Goal: Ask a question

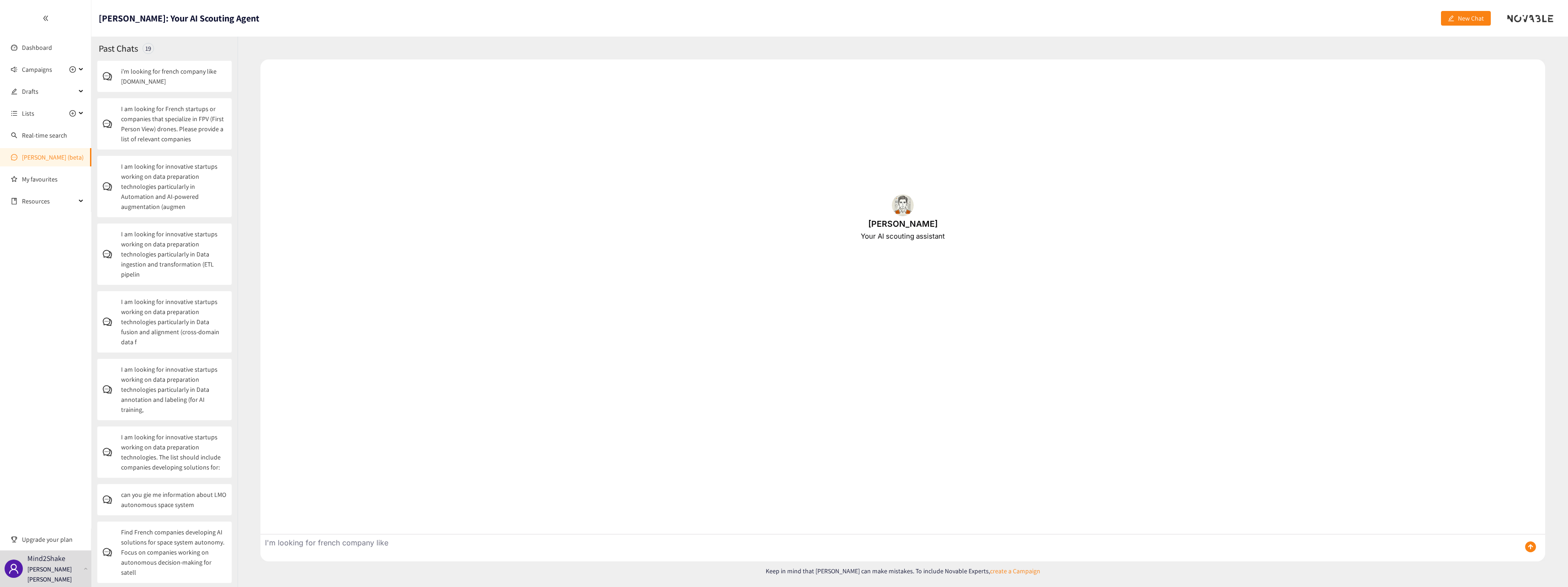
click at [415, 542] on textarea "I'm looking for french company like" at bounding box center [886, 548] width 1252 height 27
drag, startPoint x: 351, startPoint y: 539, endPoint x: 202, endPoint y: 542, distance: 149.0
click at [202, 542] on div "Past Chats 19 i'm looking for french company like [DOMAIN_NAME] I am looking fo…" at bounding box center [829, 311] width 1477 height 551
paste textarea "dentify French startups or technology companies that develop advanced fluid spr…"
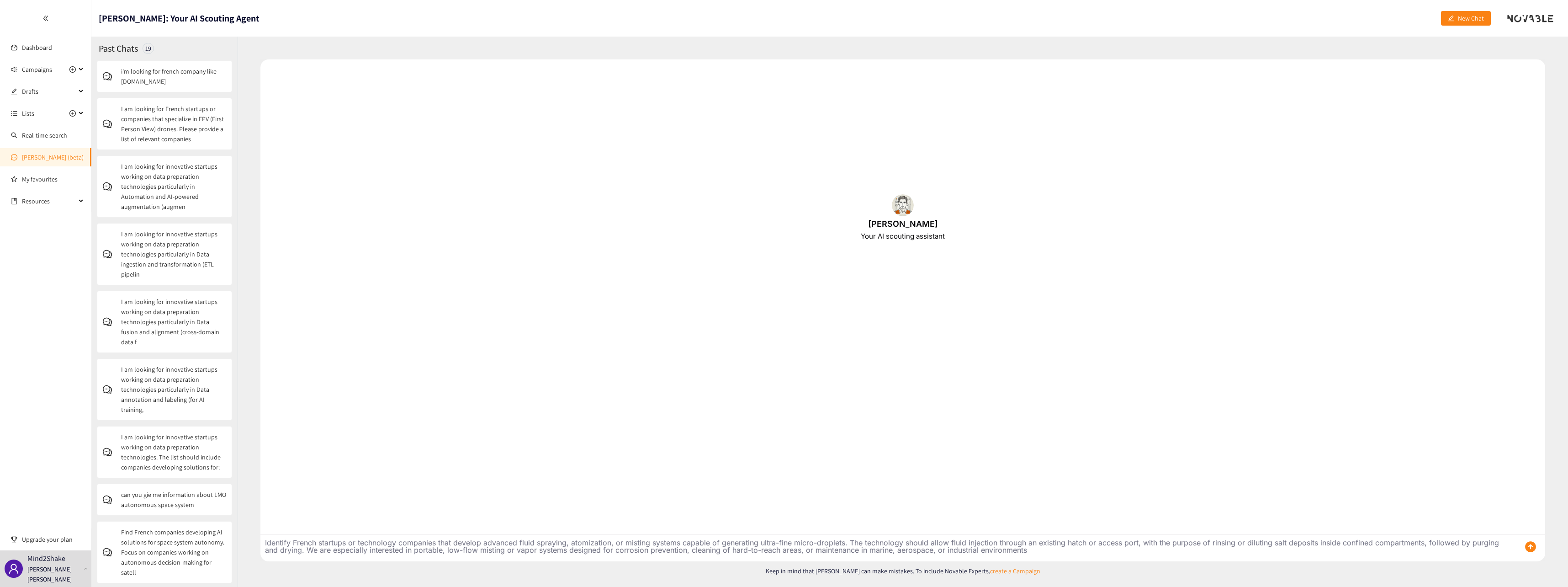
type textarea "Identify French startups or technology companies that develop advanced fluid sp…"
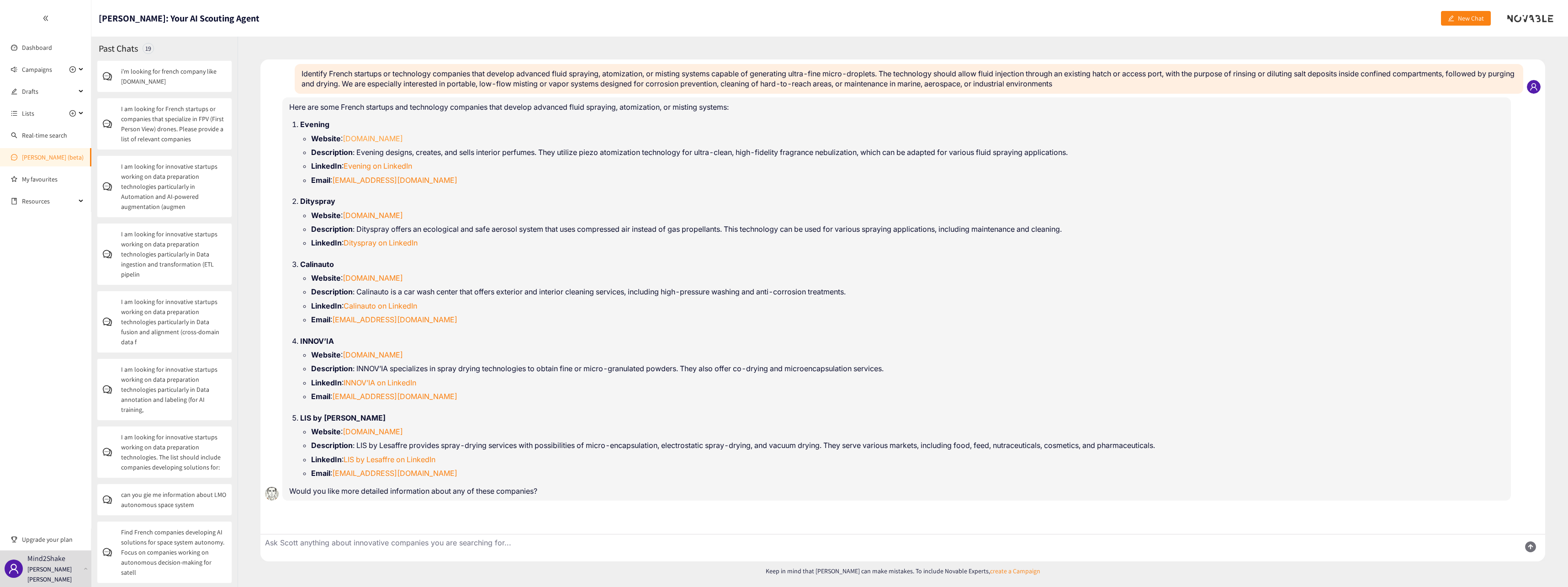
click at [359, 136] on link "[DOMAIN_NAME]" at bounding box center [373, 138] width 60 height 9
click at [372, 216] on link "[DOMAIN_NAME]" at bounding box center [373, 215] width 60 height 9
click at [373, 279] on link "[DOMAIN_NAME]" at bounding box center [373, 278] width 60 height 9
click at [377, 355] on link "[DOMAIN_NAME]" at bounding box center [373, 354] width 60 height 9
click at [373, 431] on link "[DOMAIN_NAME]" at bounding box center [373, 432] width 60 height 9
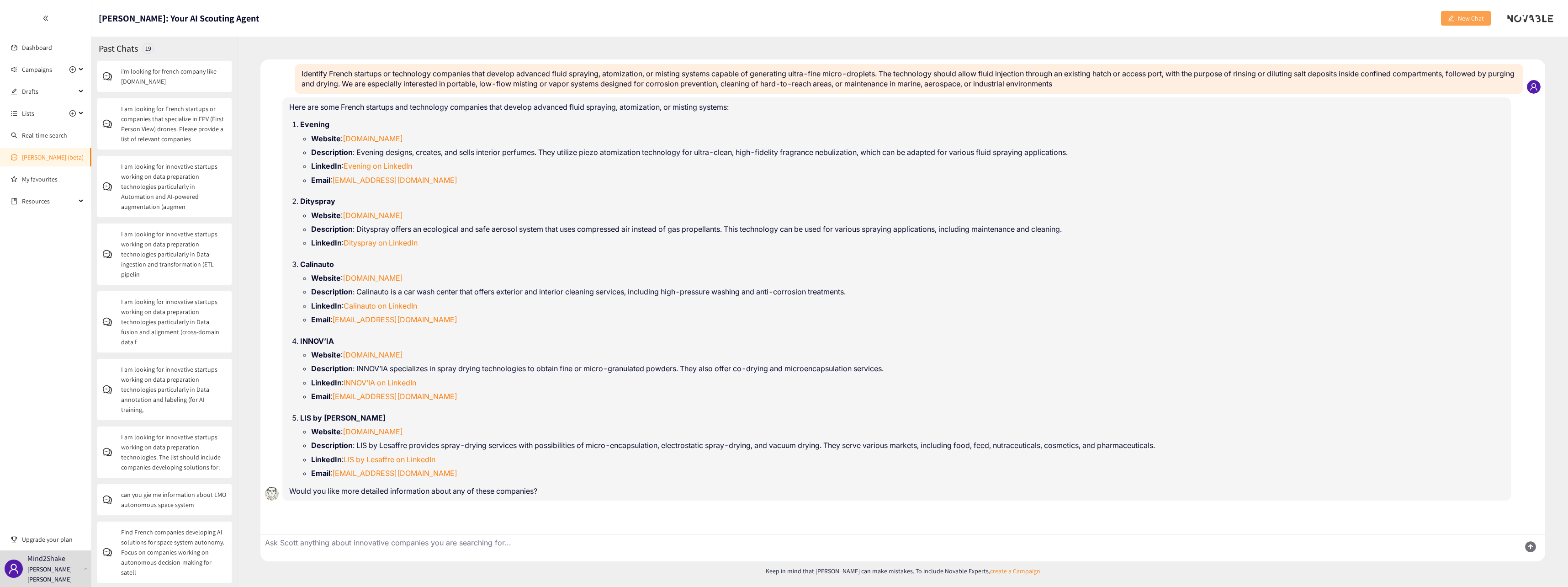
click at [1474, 17] on span "New Chat" at bounding box center [1471, 19] width 26 height 10
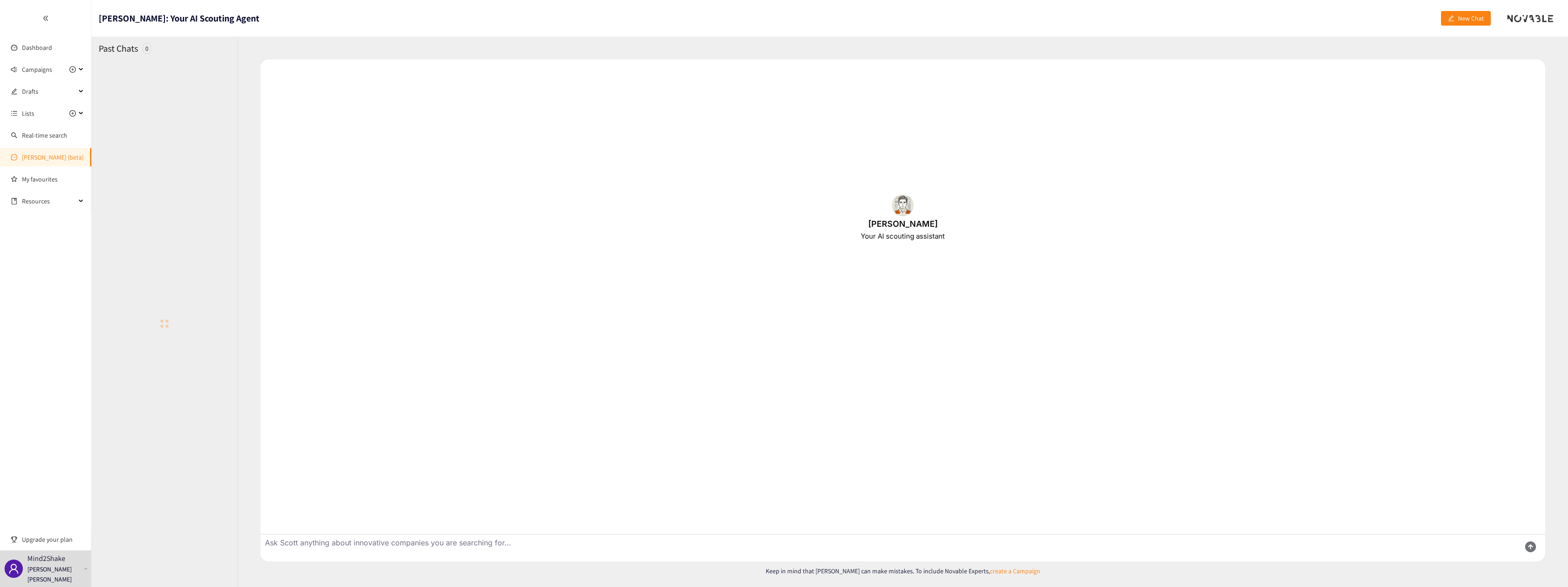
click at [580, 547] on textarea "Ask Scott anything about innovative companies you are searching for..." at bounding box center [886, 548] width 1252 height 27
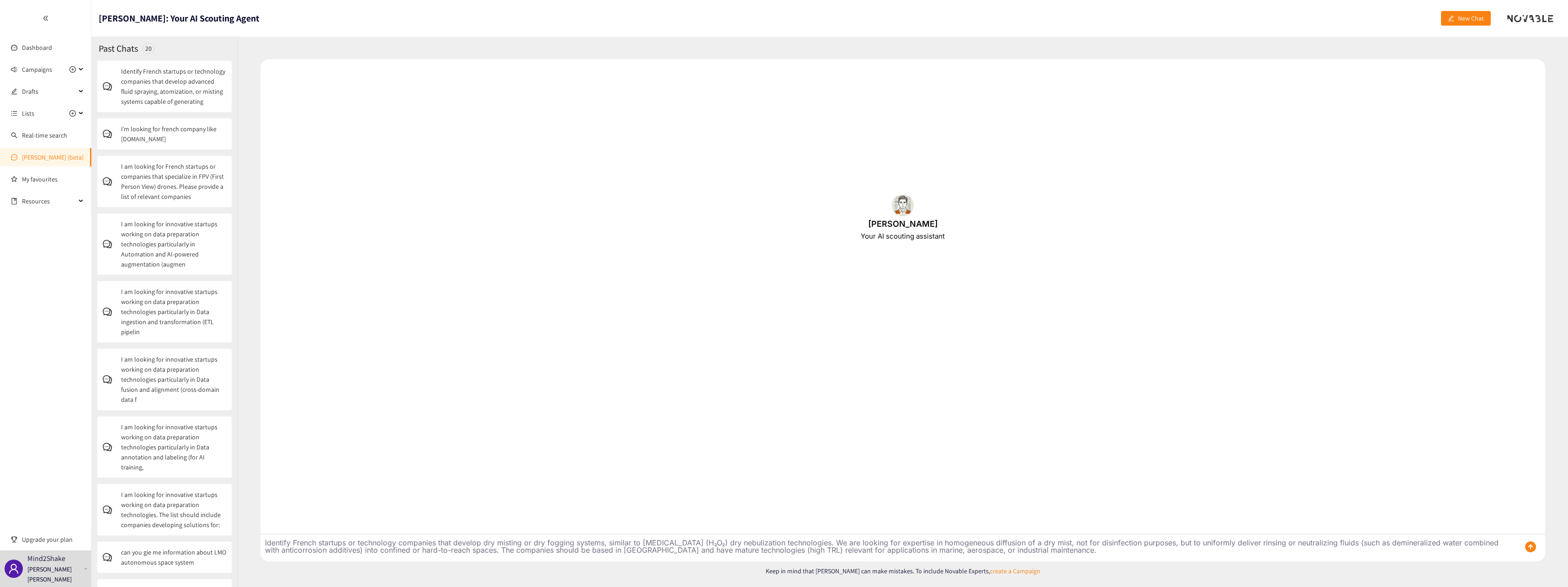
type textarea "Identify French startups or technology companies that develop dry misting or dr…"
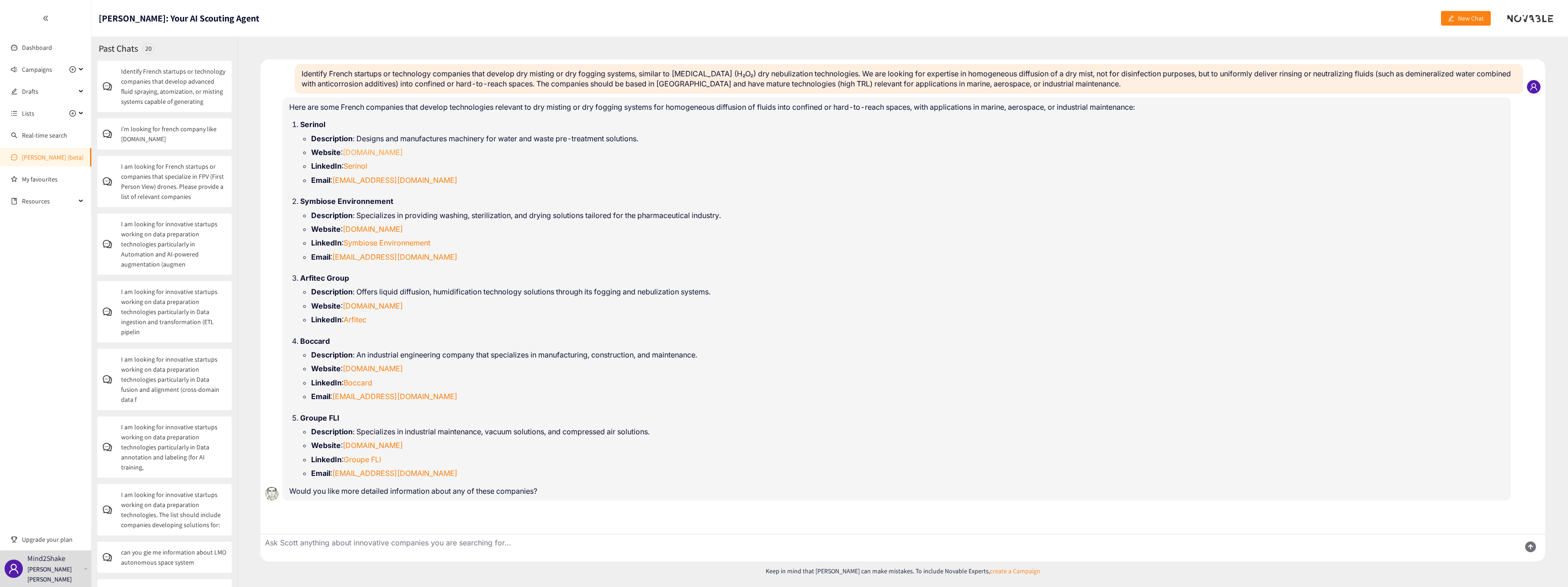
click at [366, 154] on link "[DOMAIN_NAME]" at bounding box center [373, 152] width 60 height 9
click at [403, 228] on link "[DOMAIN_NAME]" at bounding box center [373, 229] width 60 height 9
click at [370, 308] on link "[DOMAIN_NAME]" at bounding box center [373, 306] width 60 height 9
click at [370, 369] on link "[DOMAIN_NAME]" at bounding box center [373, 369] width 60 height 9
click at [379, 446] on link "[DOMAIN_NAME]" at bounding box center [373, 445] width 60 height 9
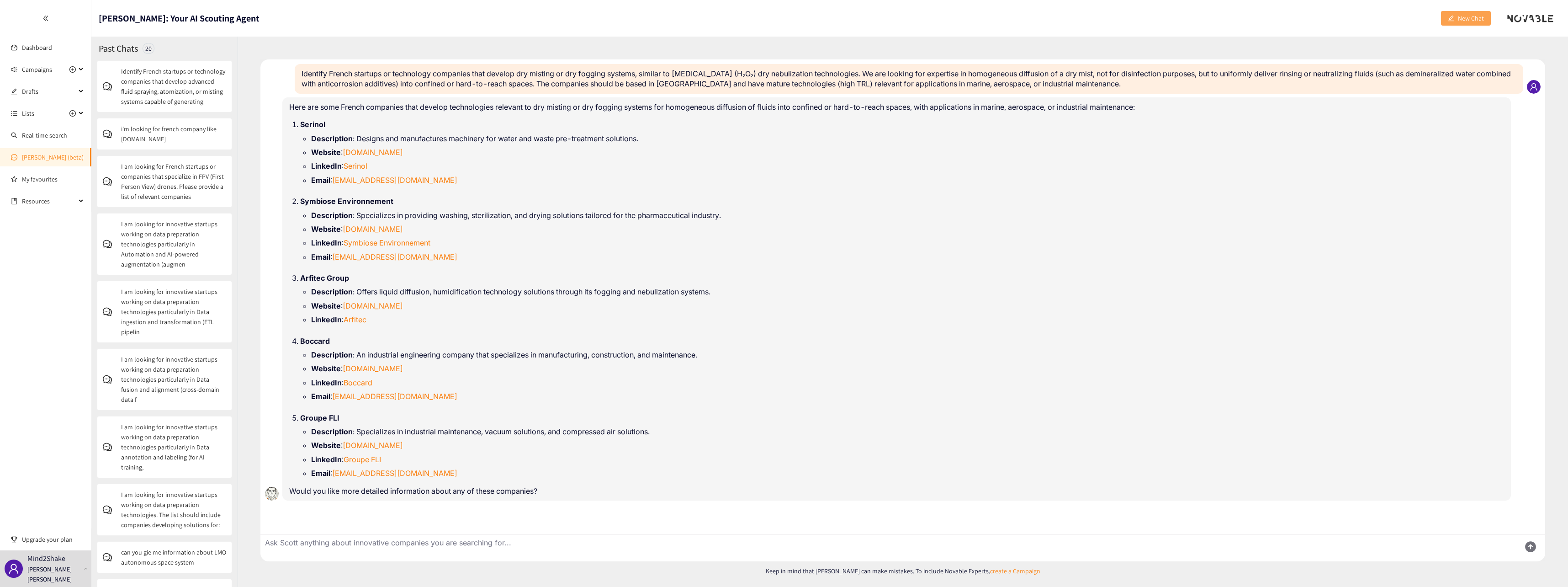
click at [1466, 19] on span "New Chat" at bounding box center [1471, 19] width 26 height 10
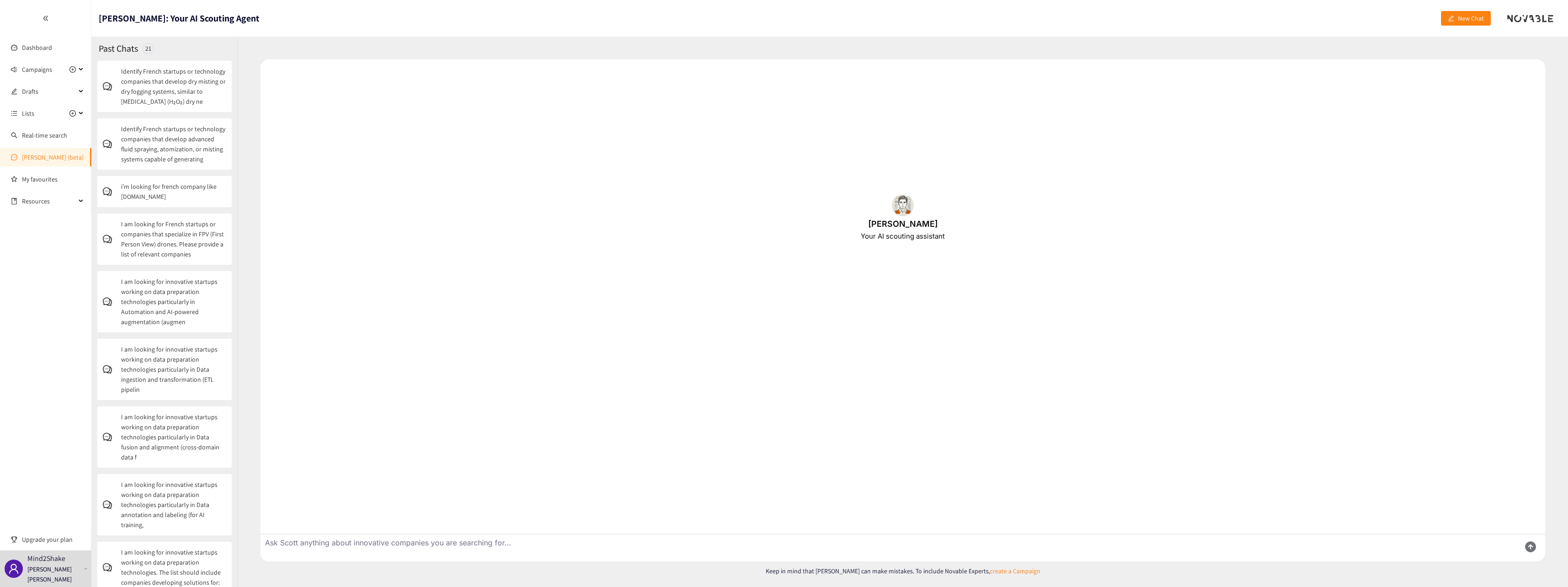
click at [581, 540] on textarea "Ask Scott anything about innovative companies you are searching for..." at bounding box center [886, 548] width 1252 height 27
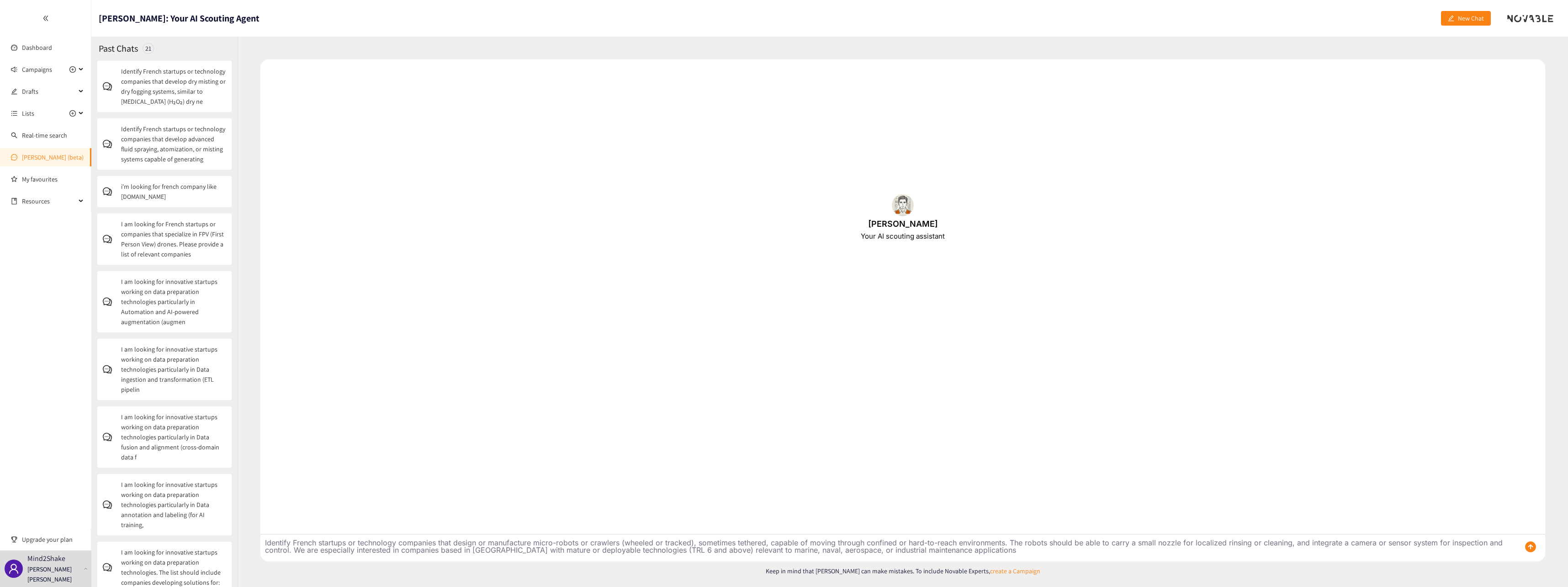
type textarea "Identify French startups or technology companies that design or manufacture mic…"
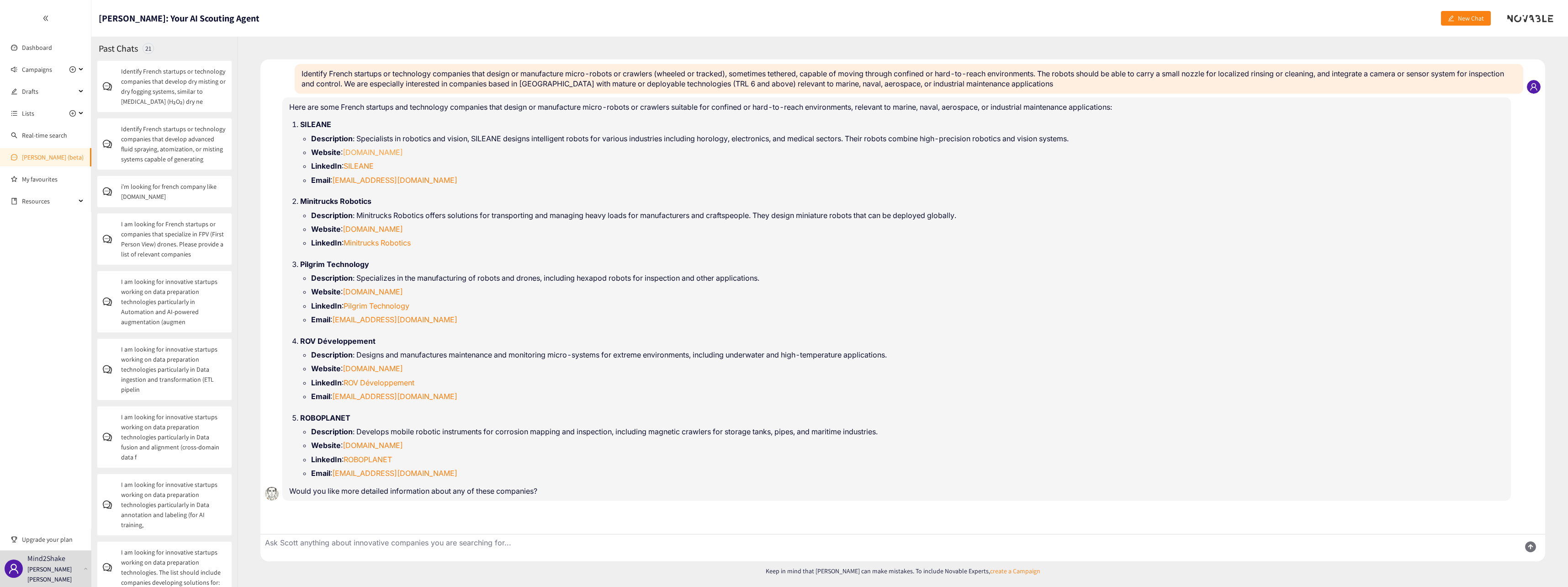
click at [362, 149] on link "[DOMAIN_NAME]" at bounding box center [373, 152] width 60 height 9
click at [379, 226] on link "[DOMAIN_NAME]" at bounding box center [373, 229] width 60 height 9
click at [373, 242] on link "Minitrucks Robotics" at bounding box center [377, 243] width 67 height 9
click at [393, 290] on link "[DOMAIN_NAME]" at bounding box center [373, 291] width 60 height 9
click at [373, 446] on link "[DOMAIN_NAME]" at bounding box center [373, 445] width 60 height 9
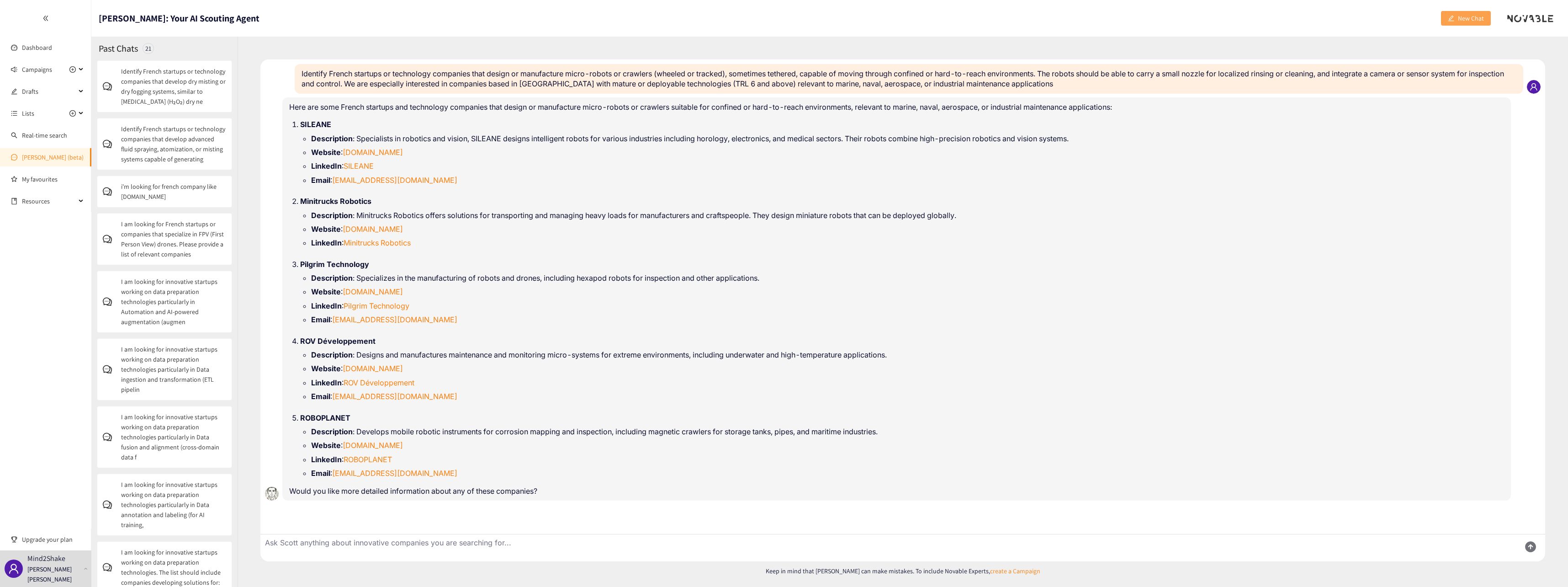
click at [1462, 17] on span "New Chat" at bounding box center [1471, 19] width 26 height 10
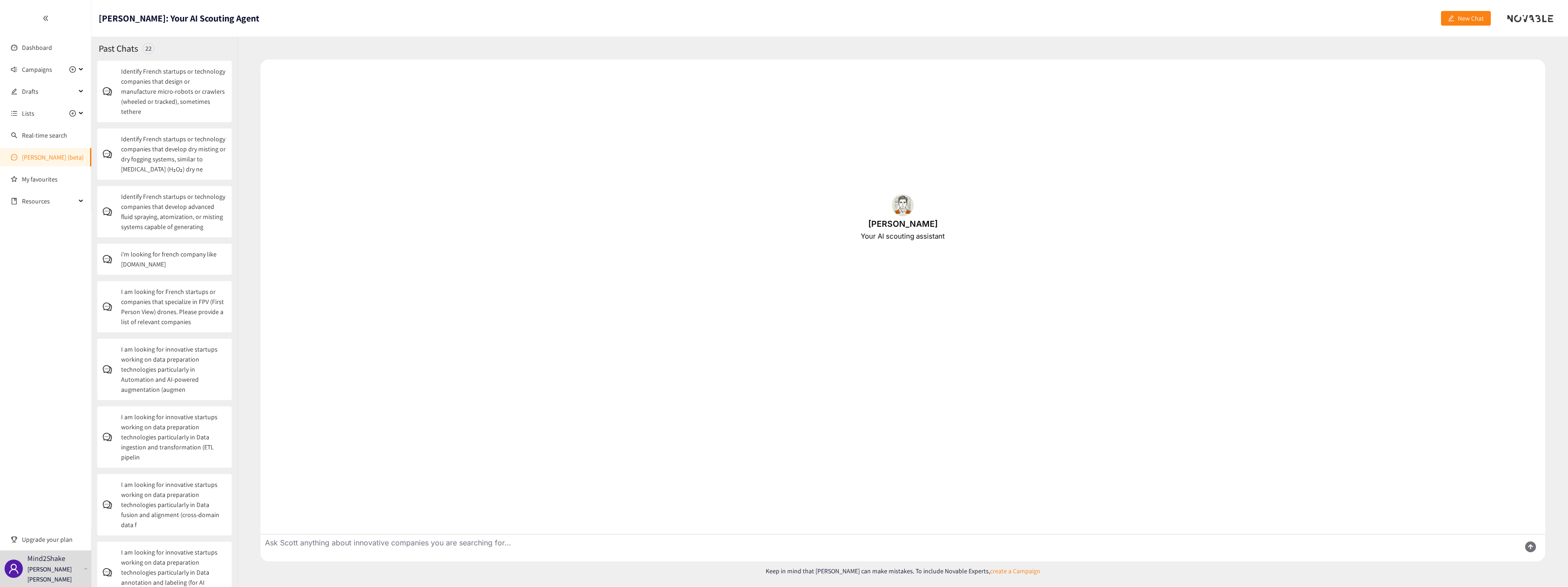
click at [429, 545] on textarea "Ask Scott anything about innovative companies you are searching for..." at bounding box center [886, 548] width 1252 height 27
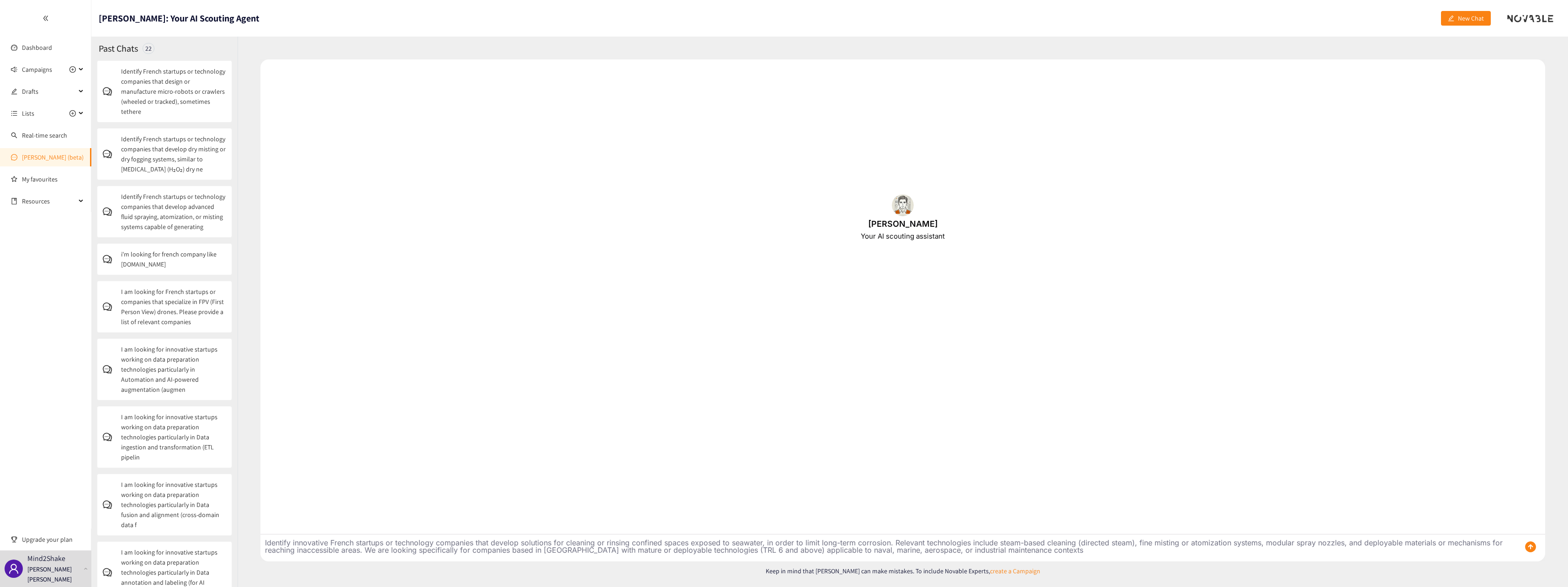
type textarea "Identify innovative French startups or technology companies that develop soluti…"
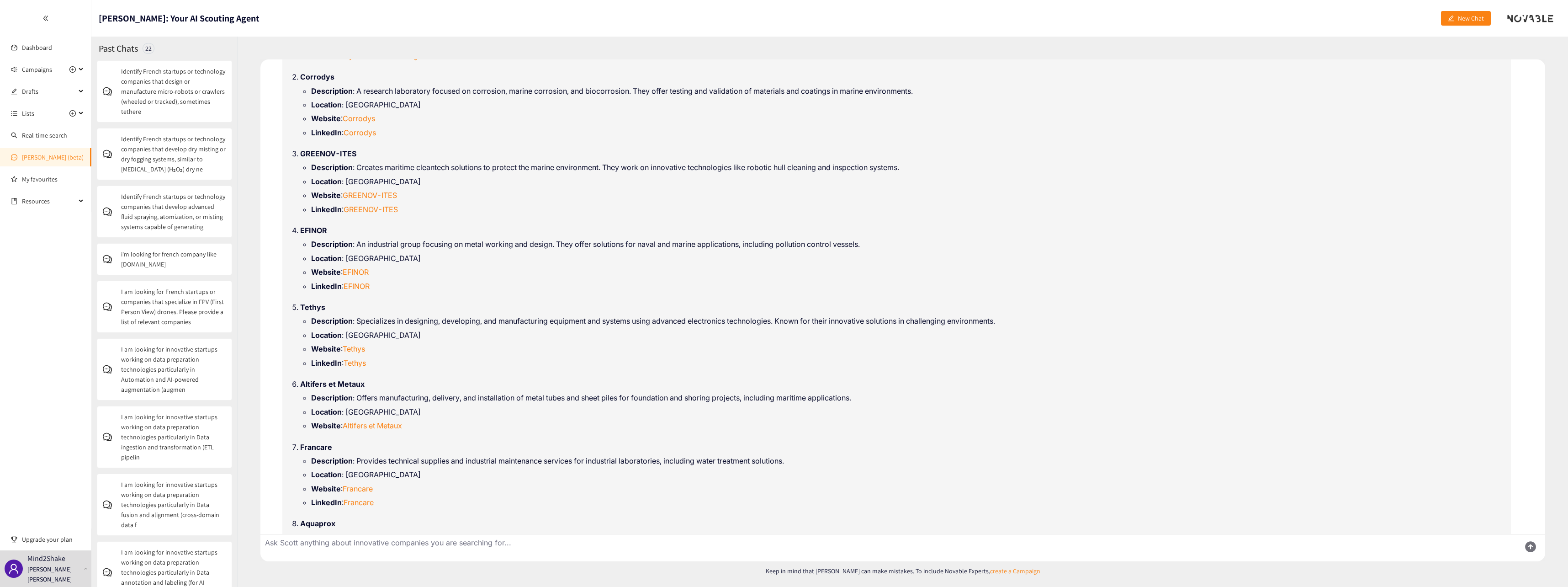
scroll to position [7, 0]
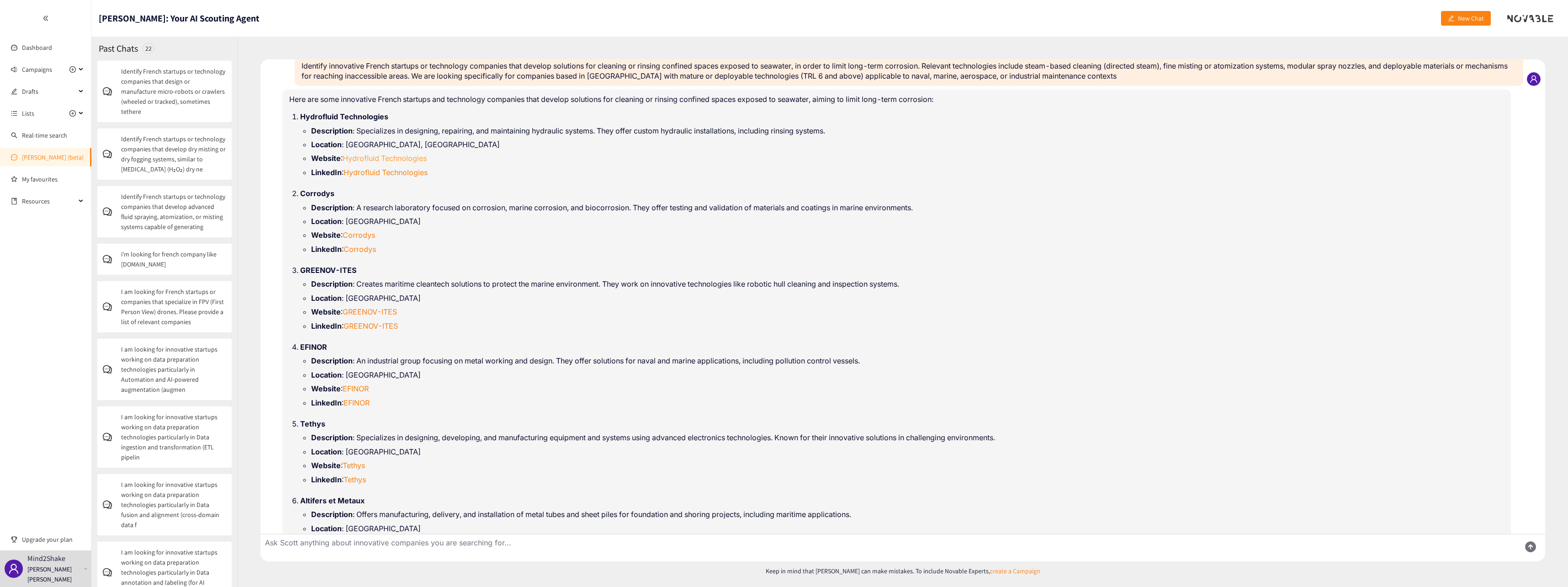
click at [369, 155] on link "Hydrofluid Technologies" at bounding box center [385, 158] width 84 height 9
click at [355, 235] on link "Corrodys" at bounding box center [359, 235] width 33 height 9
click at [376, 312] on link "GREENOV-ITES" at bounding box center [370, 312] width 54 height 9
click at [359, 388] on link "EFINOR" at bounding box center [356, 389] width 26 height 9
click at [358, 461] on link "Tethys" at bounding box center [354, 465] width 22 height 9
